Goal: Information Seeking & Learning: Check status

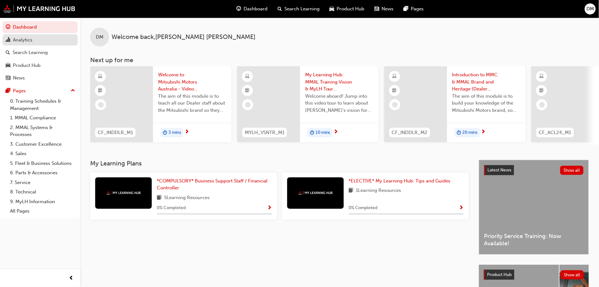
click at [39, 41] on div "Analytics" at bounding box center [40, 40] width 69 height 8
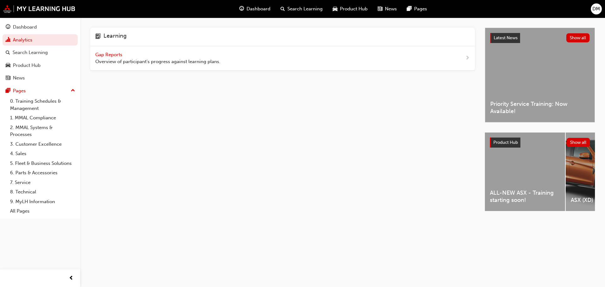
click at [110, 52] on span "Gap Reports" at bounding box center [109, 55] width 28 height 6
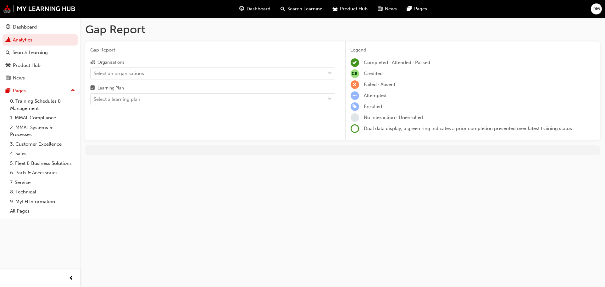
click at [124, 83] on div "Organisations Select an organisations Learning Plan Select a learning plan" at bounding box center [212, 81] width 245 height 47
click at [138, 65] on div "Organisations" at bounding box center [212, 62] width 245 height 9
click at [94, 70] on input "Organisations Select an organisations" at bounding box center [94, 72] width 1 height 5
click at [138, 70] on div "Select an organisations" at bounding box center [119, 73] width 50 height 7
click at [94, 70] on input "Organisations 0 results available. Select is focused ,type to refine list, pres…" at bounding box center [94, 72] width 1 height 5
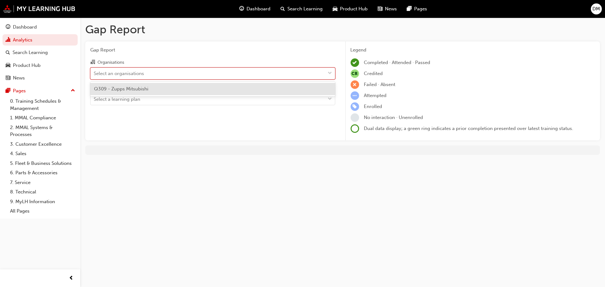
click at [132, 89] on span "Q309 - Zupps Mitsubishi" at bounding box center [121, 89] width 54 height 6
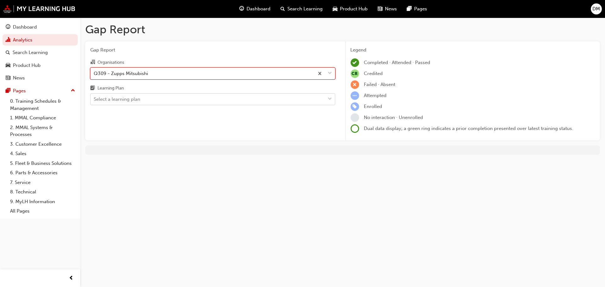
click at [143, 97] on div "Select a learning plan" at bounding box center [208, 99] width 235 height 11
click at [94, 97] on input "Learning Plan Select a learning plan" at bounding box center [94, 98] width 1 height 5
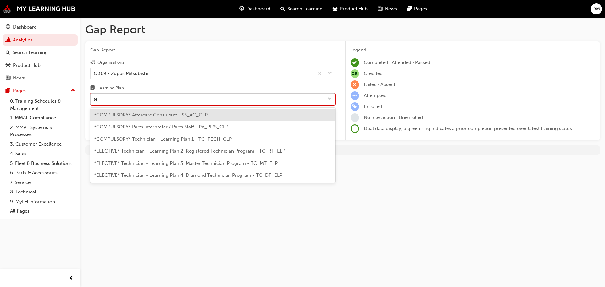
type input "tec"
click at [146, 112] on span "*COMPULSORY* Technician - Learning Plan 1 - TC_TECH_CLP" at bounding box center [163, 115] width 138 height 6
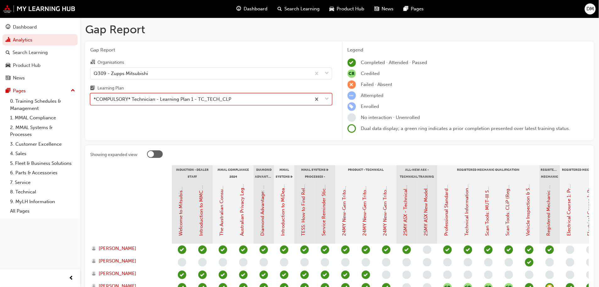
click at [197, 100] on div "*COMPULSORY* Technician - Learning Plan 1 - TC_TECH_CLP" at bounding box center [163, 99] width 138 height 7
click at [94, 100] on input "Learning Plan option *COMPULSORY* Technician - Learning Plan 1 - TC_TECH_CLP, s…" at bounding box center [94, 98] width 1 height 5
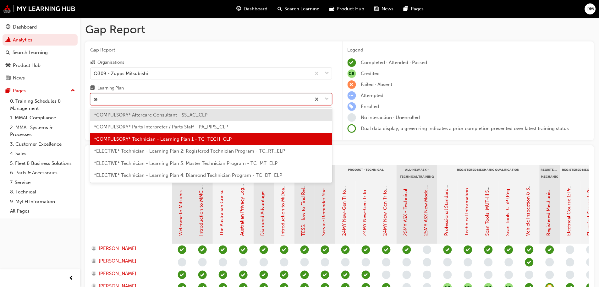
type input "tec"
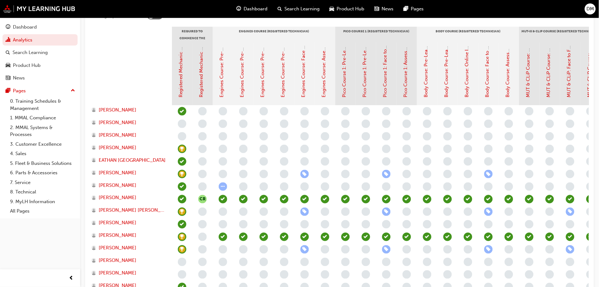
scroll to position [6, 0]
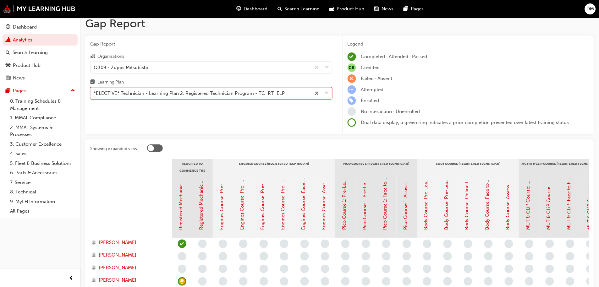
click at [176, 96] on div "*ELECTIVE* Technician - Learning Plan 2: Registered Technician Program - TC_RT_…" at bounding box center [189, 93] width 191 height 7
click at [94, 96] on input "Learning Plan option *ELECTIVE* Technician - Learning Plan 2: Registered Techni…" at bounding box center [94, 93] width 1 height 5
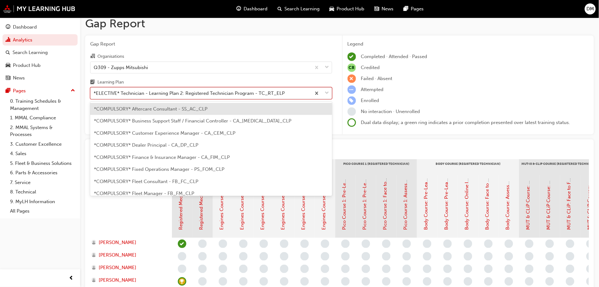
scroll to position [261, 0]
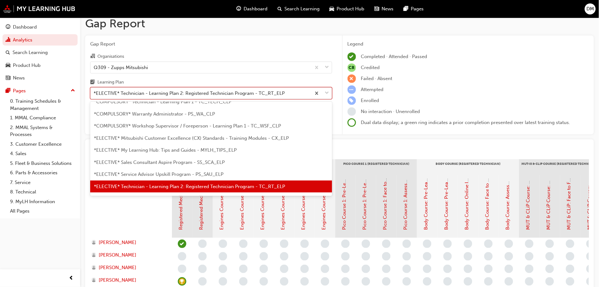
type input "s"
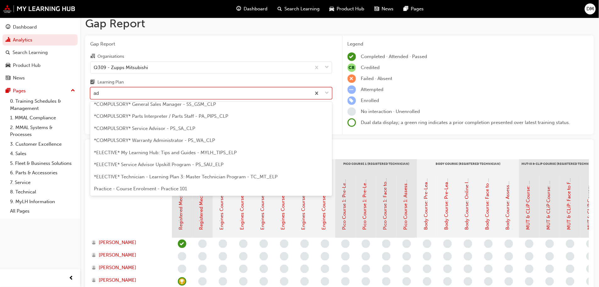
type input "adv"
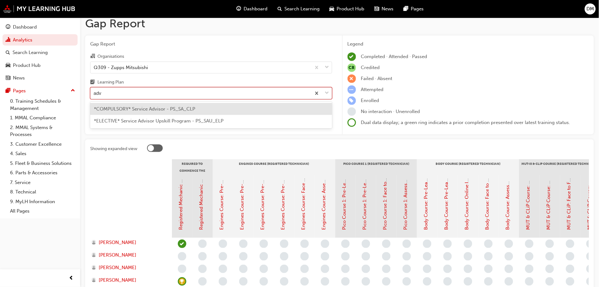
click at [169, 113] on div "*COMPULSORY* Service Advisor - PS_SA_CLP" at bounding box center [211, 109] width 242 height 12
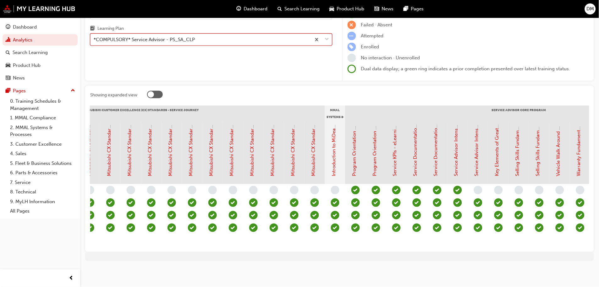
scroll to position [0, 407]
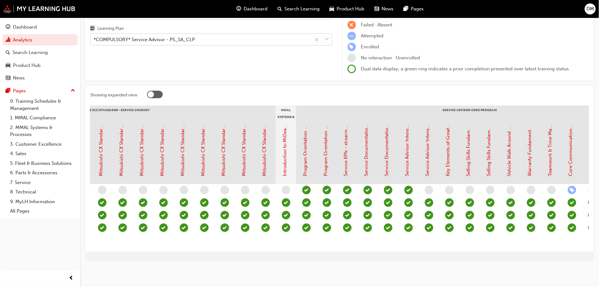
drag, startPoint x: 375, startPoint y: 248, endPoint x: 375, endPoint y: 245, distance: 3.5
click at [375, 245] on div "Showing expanded view Induction - Dealer Staff MMAL Compliance 2024 Diamond Adv…" at bounding box center [339, 169] width 509 height 166
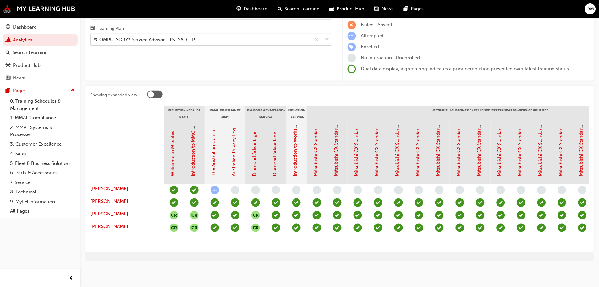
scroll to position [0, 0]
